Goal: Transaction & Acquisition: Purchase product/service

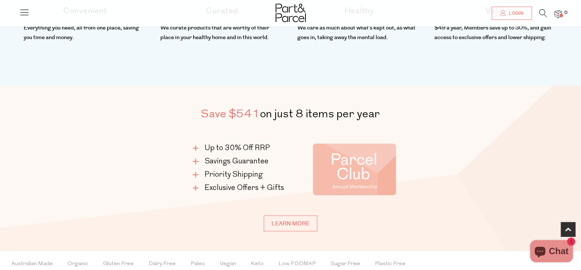
scroll to position [394, 0]
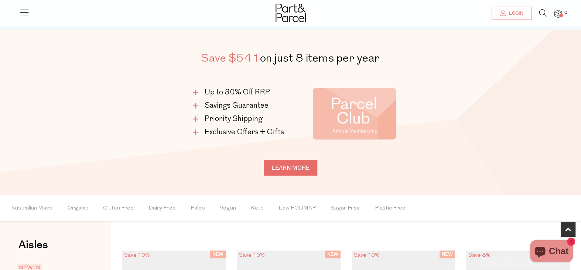
click at [304, 164] on link "Learn more" at bounding box center [291, 168] width 54 height 16
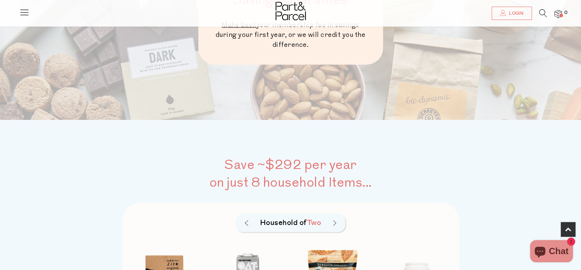
scroll to position [492, 0]
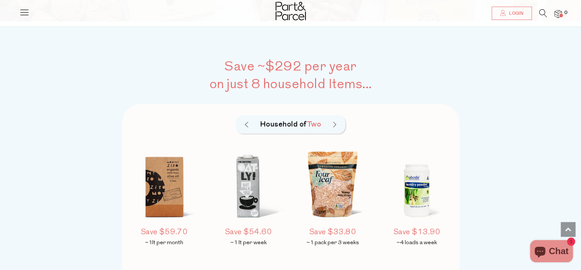
click at [332, 121] on div "Household of Two" at bounding box center [291, 124] width 110 height 18
click at [334, 123] on img at bounding box center [334, 125] width 3 height 6
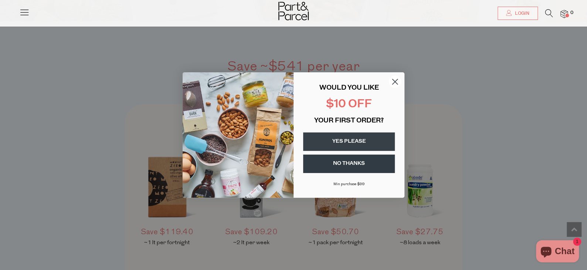
click at [393, 78] on circle "Close dialog" at bounding box center [395, 82] width 12 height 12
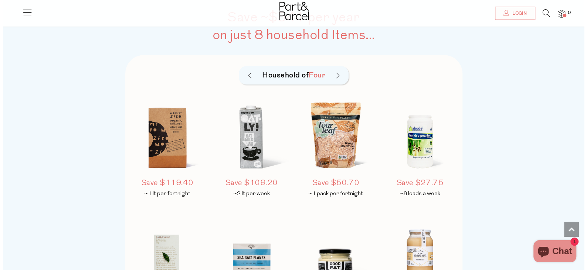
scroll to position [591, 0]
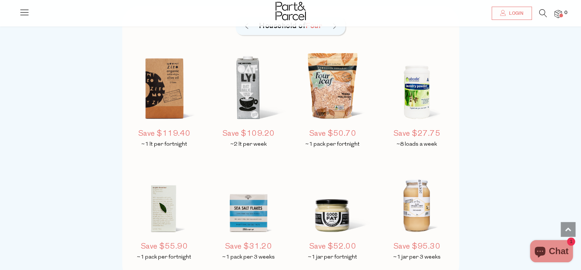
click at [552, 251] on span "Chat" at bounding box center [559, 251] width 20 height 11
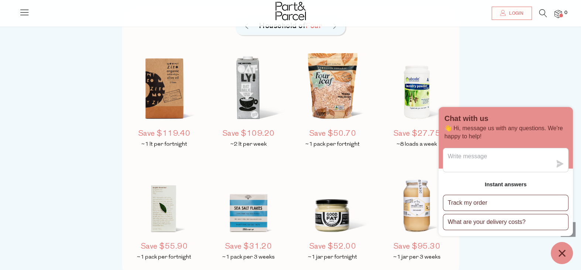
click at [510, 56] on div "Save ~$292 per year on just 8 household Items... Household of Two Save $59.70 ~…" at bounding box center [290, 121] width 581 height 397
click at [20, 12] on icon at bounding box center [24, 12] width 10 height 10
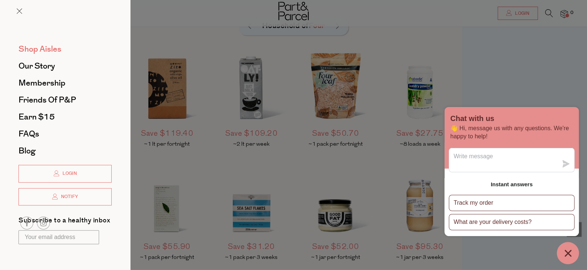
click at [33, 48] on span "Shop Aisles" at bounding box center [39, 49] width 43 height 12
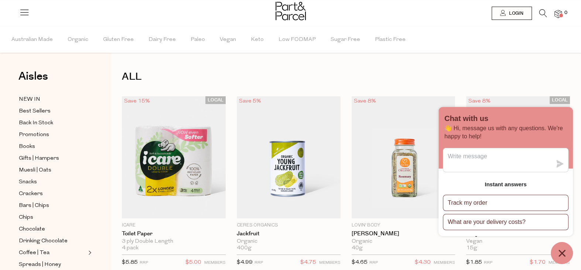
click at [563, 252] on icon "Chat window" at bounding box center [561, 253] width 11 height 11
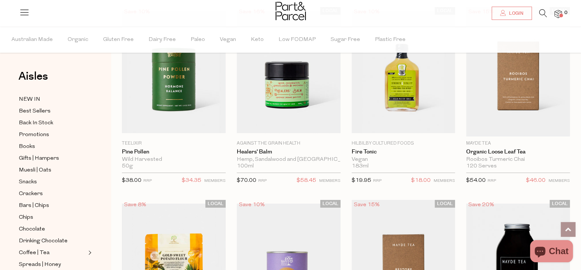
scroll to position [2068, 0]
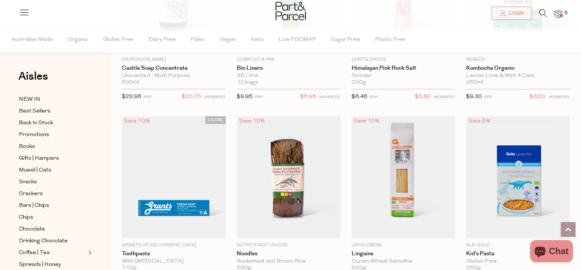
scroll to position [4334, 0]
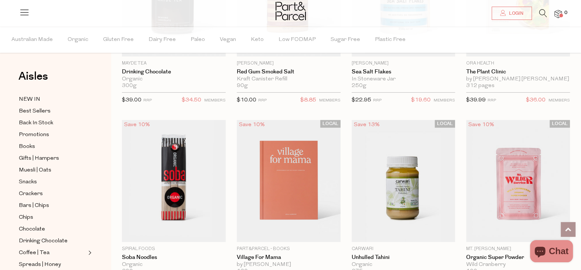
scroll to position [6845, 0]
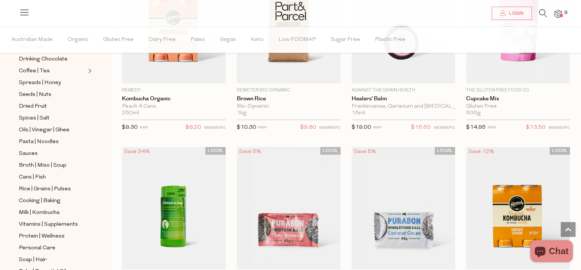
scroll to position [197, 0]
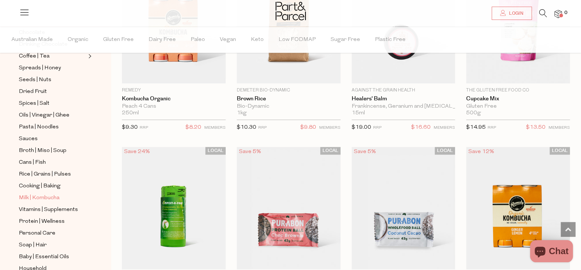
click at [24, 194] on span "Milk | Kombucha" at bounding box center [39, 198] width 41 height 9
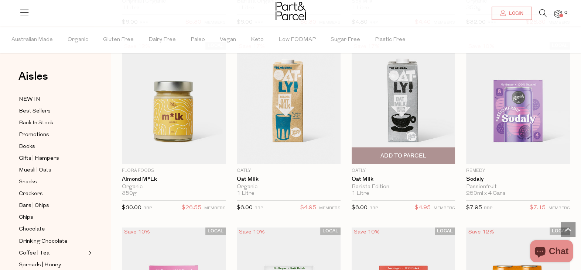
scroll to position [837, 0]
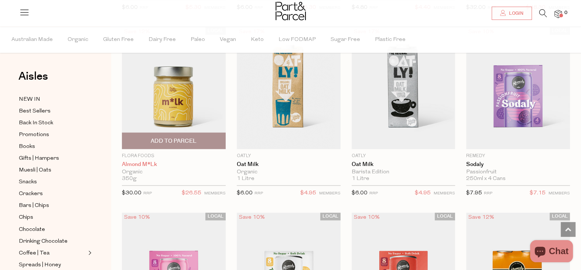
click at [133, 162] on link "Almond M*lk" at bounding box center [174, 164] width 104 height 7
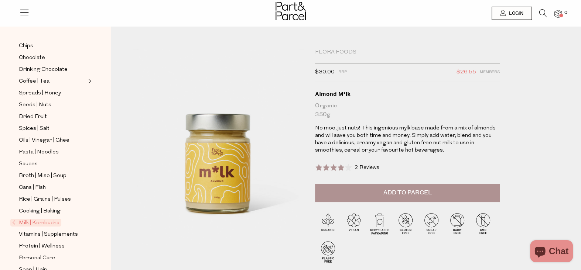
scroll to position [197, 0]
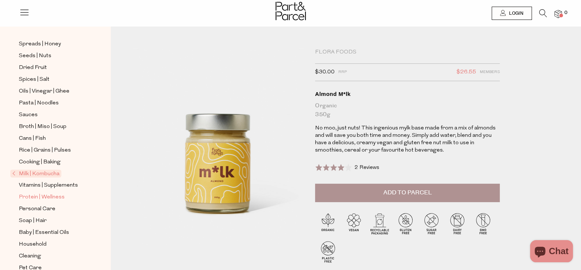
click at [25, 193] on span "Protein | Wellness" at bounding box center [42, 197] width 46 height 9
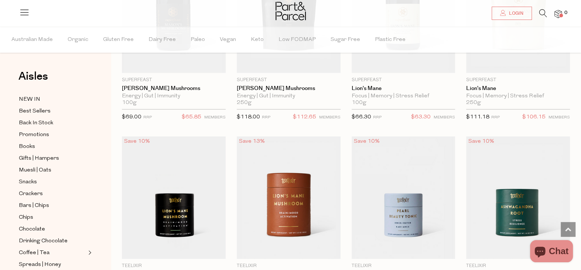
scroll to position [1674, 0]
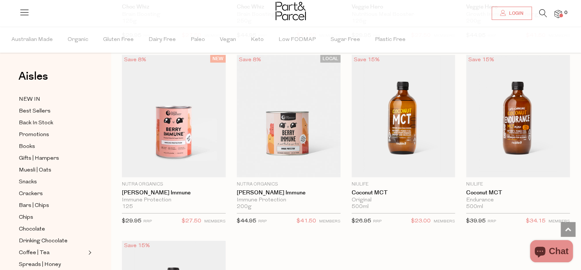
scroll to position [3743, 0]
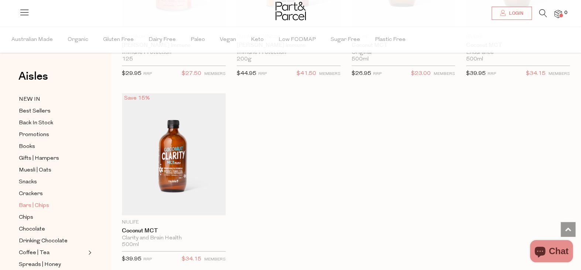
click at [24, 202] on span "Bars | Chips" at bounding box center [34, 206] width 30 height 9
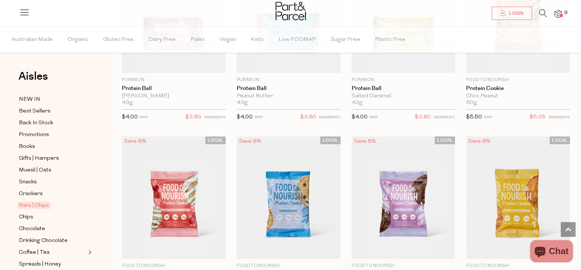
scroll to position [2216, 0]
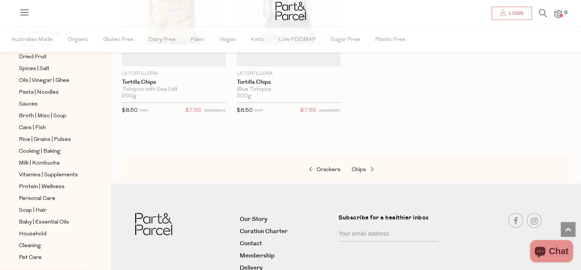
scroll to position [243, 0]
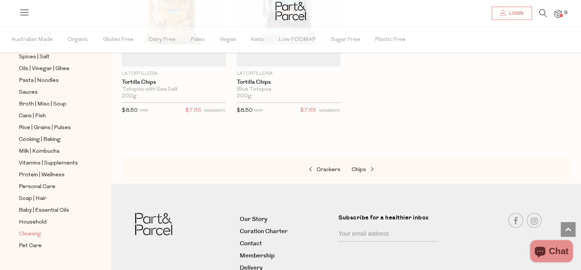
click at [23, 230] on span "Cleaning" at bounding box center [30, 234] width 22 height 9
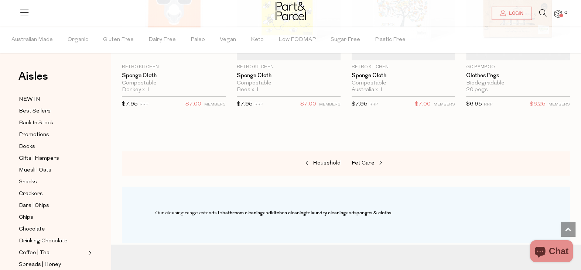
scroll to position [591, 0]
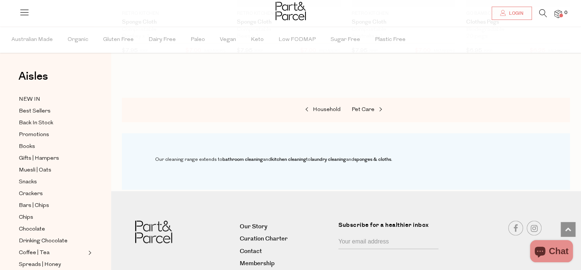
click at [25, 94] on div "Aisles Clear NEW IN Best Sellers Back In Stock Promotions Books Gifts | Hampers…" at bounding box center [55, 149] width 111 height 244
click at [26, 100] on span "NEW IN" at bounding box center [29, 99] width 21 height 9
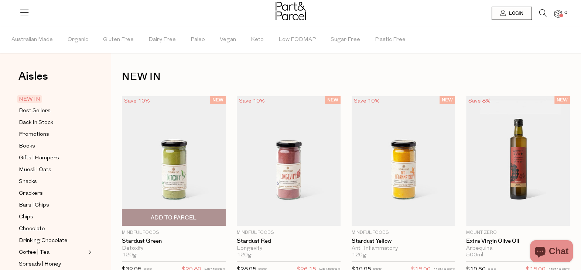
click at [171, 162] on img at bounding box center [174, 161] width 104 height 130
